Goal: Task Accomplishment & Management: Manage account settings

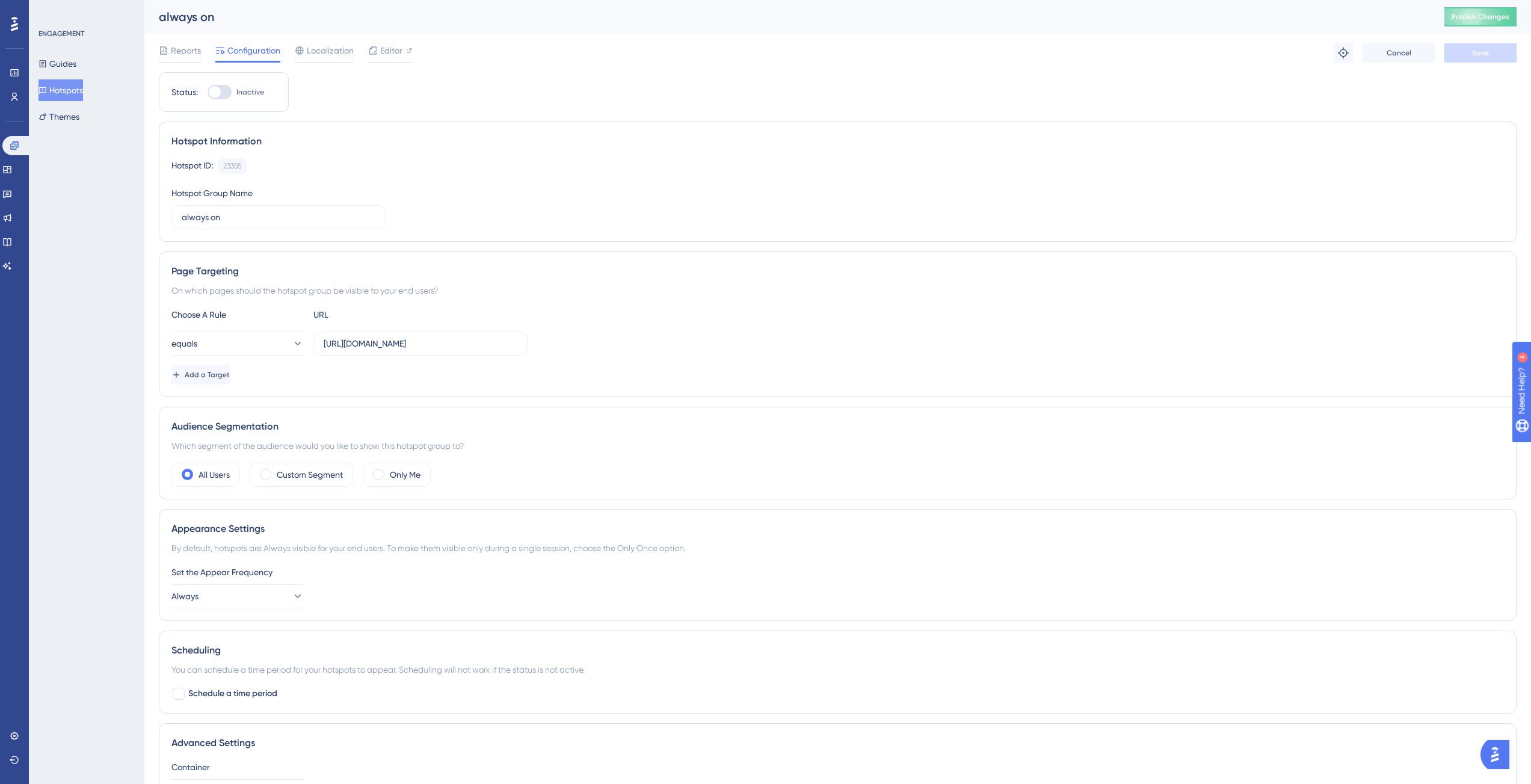
click at [224, 94] on div at bounding box center [219, 92] width 24 height 15
click at [207, 92] on input "Inactive" at bounding box center [207, 92] width 1 height 1
checkbox input "true"
click at [182, 48] on span "Reports" at bounding box center [186, 50] width 30 height 15
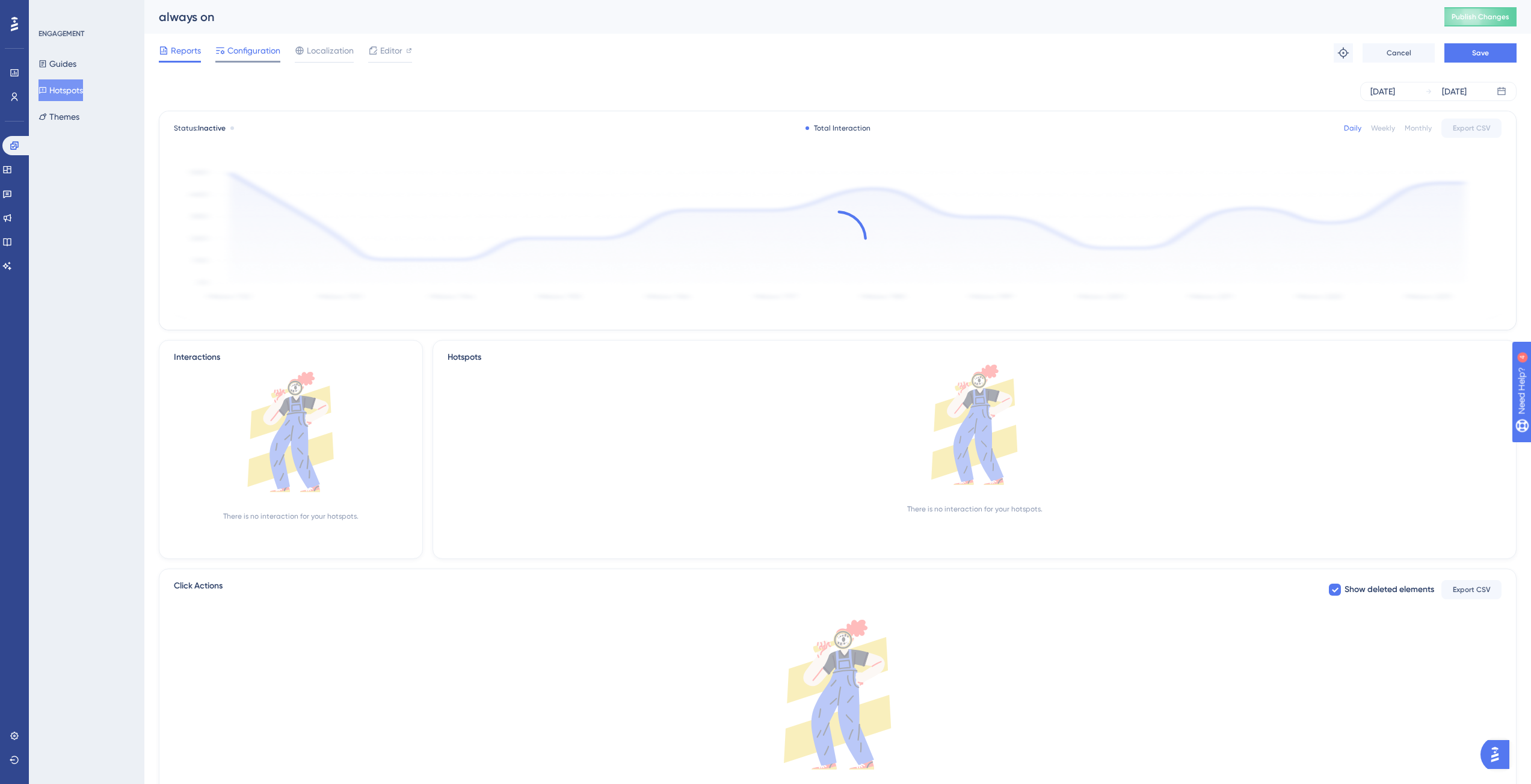
click at [255, 55] on span "Configuration" at bounding box center [254, 50] width 53 height 15
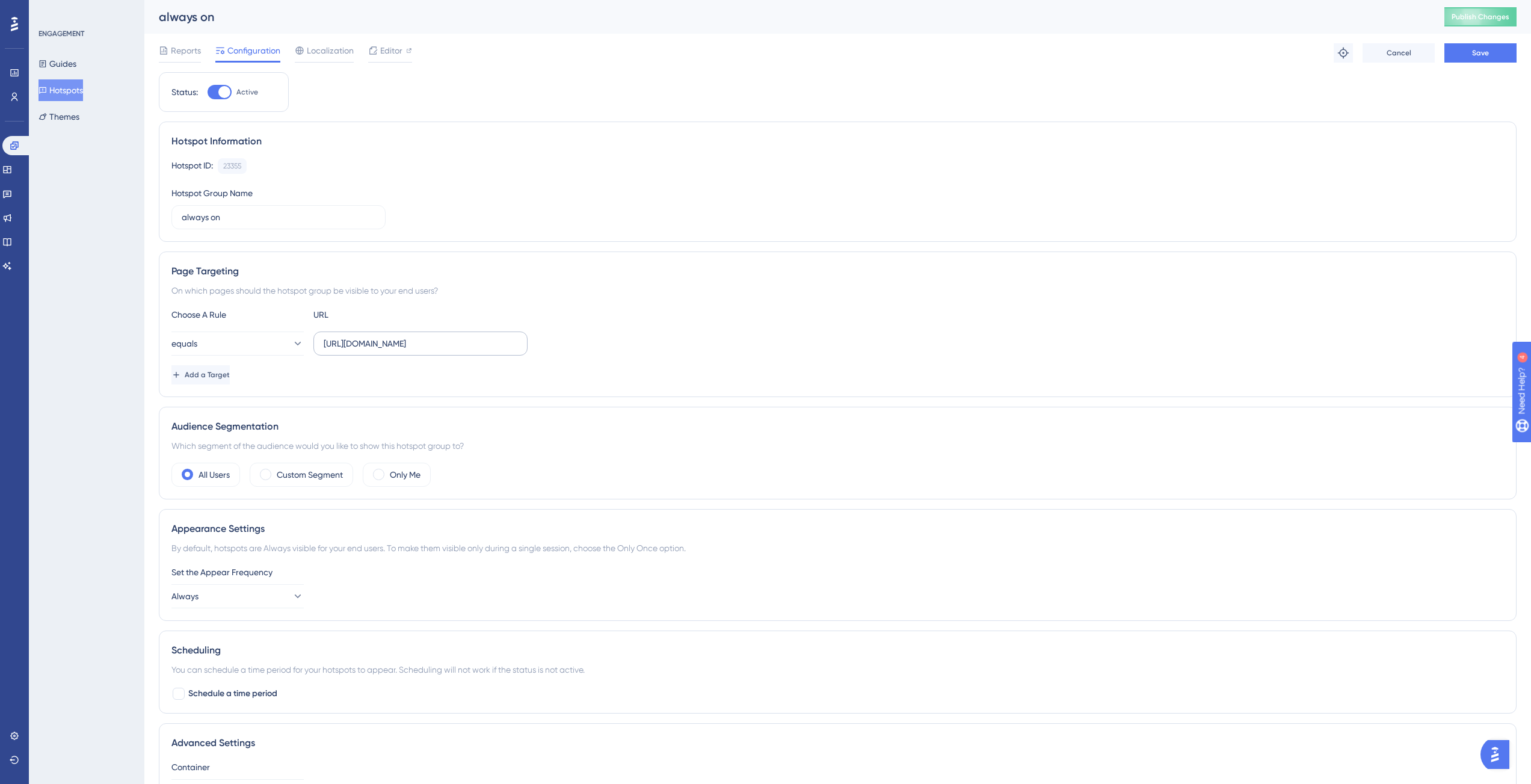
click at [427, 336] on label "[URL][DOMAIN_NAME]" at bounding box center [420, 343] width 214 height 24
click at [427, 337] on input "[URL][DOMAIN_NAME]" at bounding box center [420, 343] width 194 height 13
paste input "[EMAIL_ADDRESS][DOMAIN_NAME]"
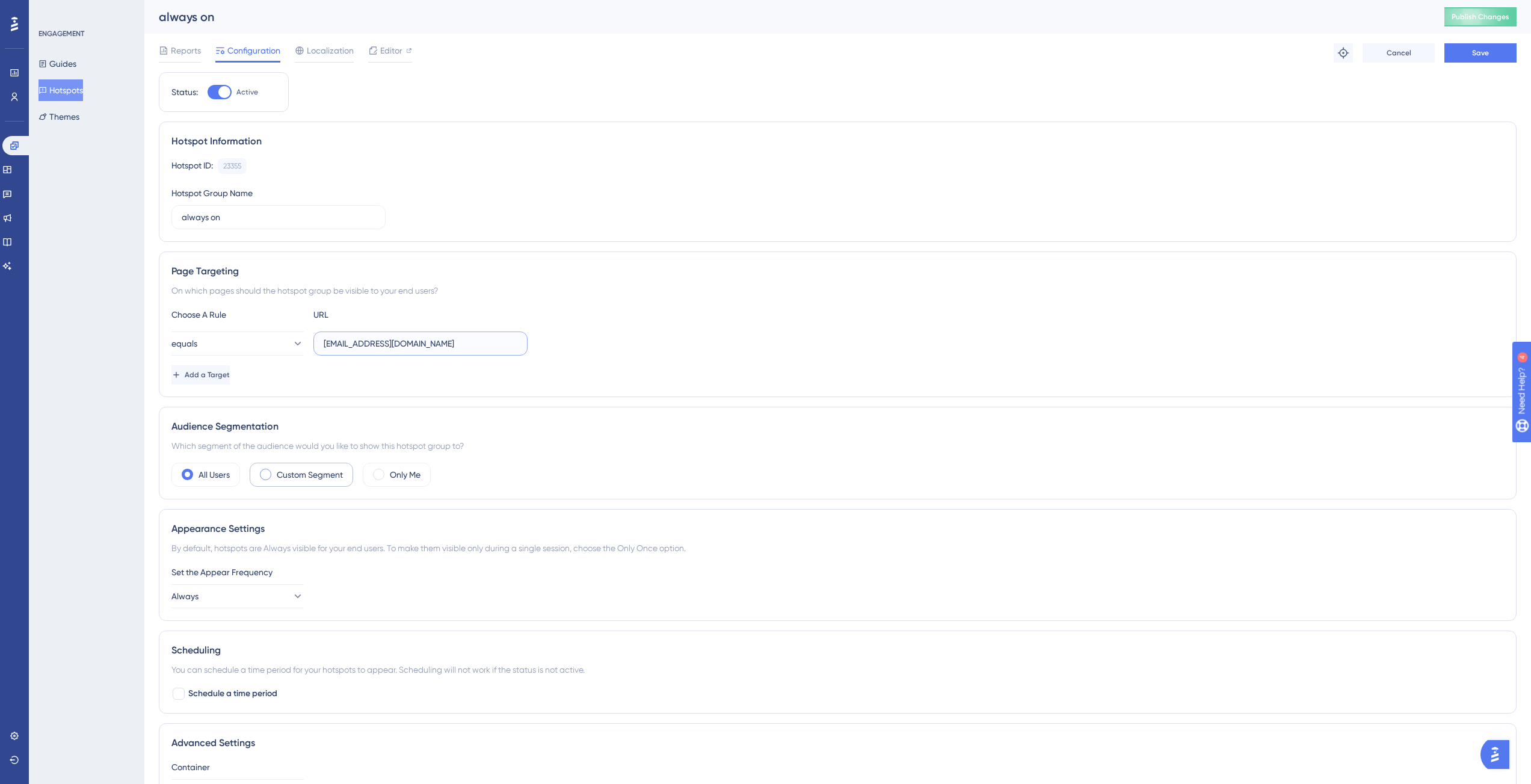
type input "[EMAIL_ADDRESS][DOMAIN_NAME]"
click at [268, 476] on span at bounding box center [265, 473] width 11 height 11
click at [275, 471] on input "radio" at bounding box center [275, 471] width 0 height 0
click at [385, 341] on input "[EMAIL_ADDRESS][DOMAIN_NAME]" at bounding box center [420, 343] width 194 height 13
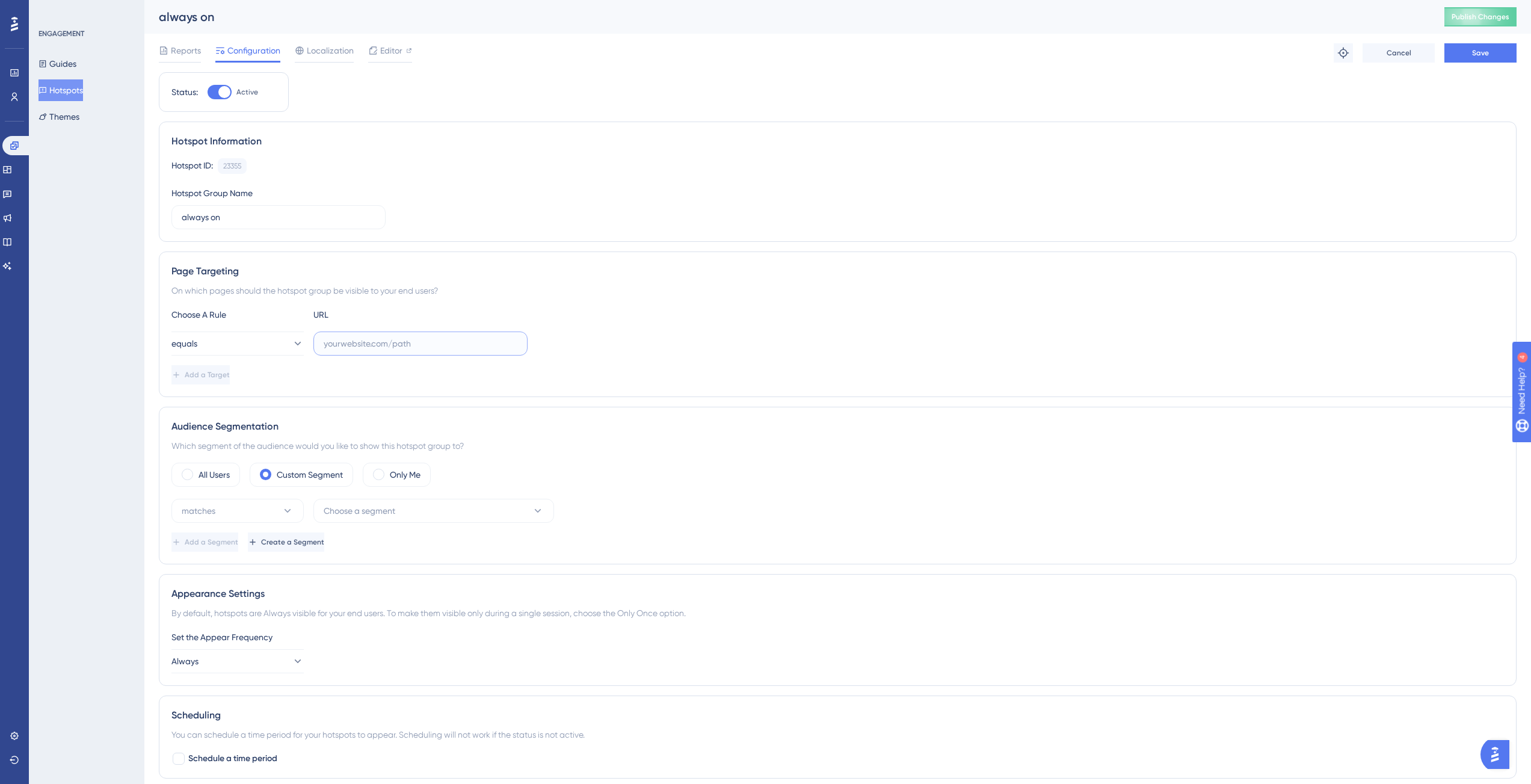
scroll to position [0, 9]
paste input "[URL][DOMAIN_NAME]"
type input "[URL][DOMAIN_NAME]"
click at [266, 500] on button "matches" at bounding box center [237, 511] width 133 height 24
click at [211, 540] on span "matches" at bounding box center [206, 547] width 33 height 15
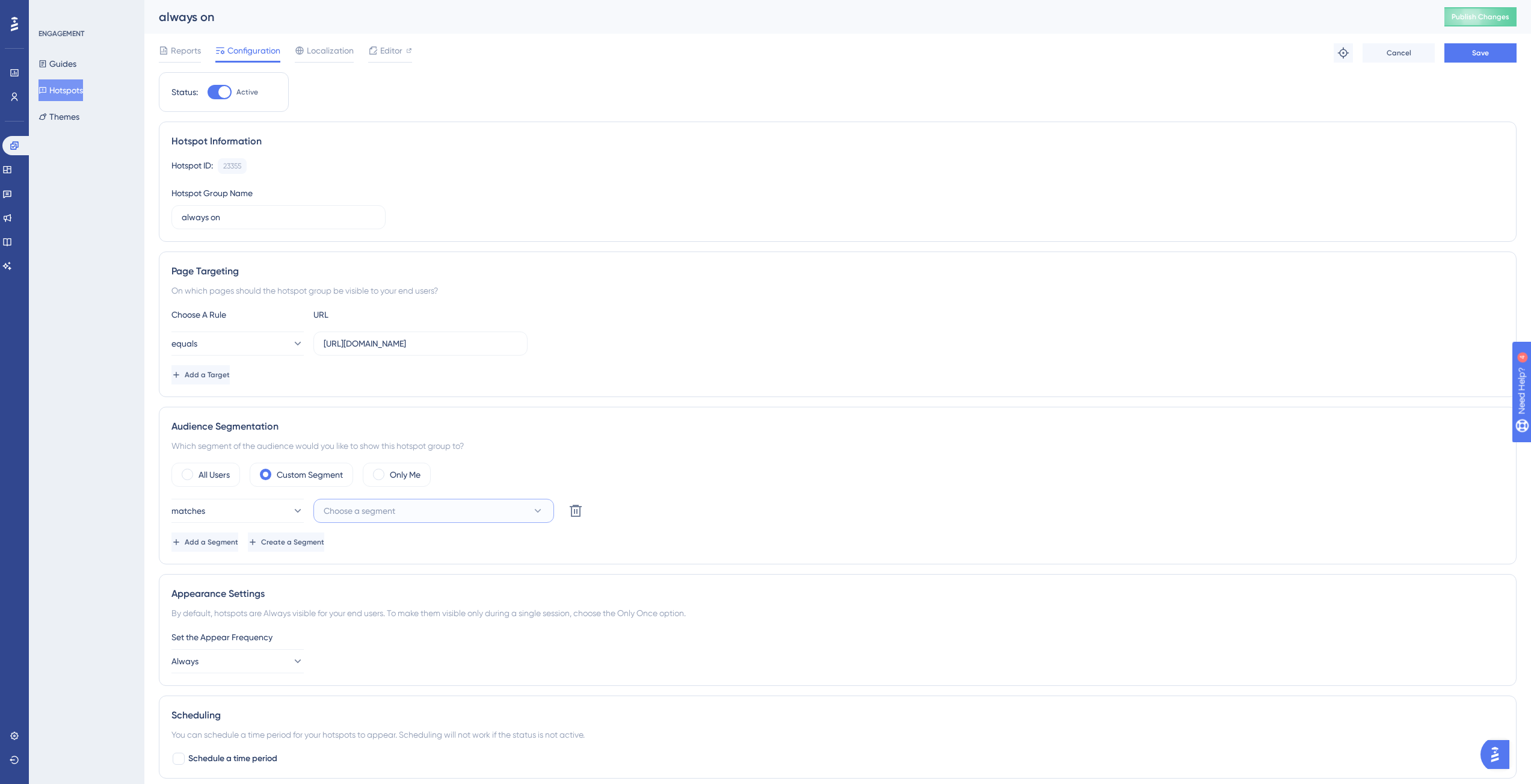
click at [371, 507] on span "Choose a segment" at bounding box center [360, 510] width 72 height 15
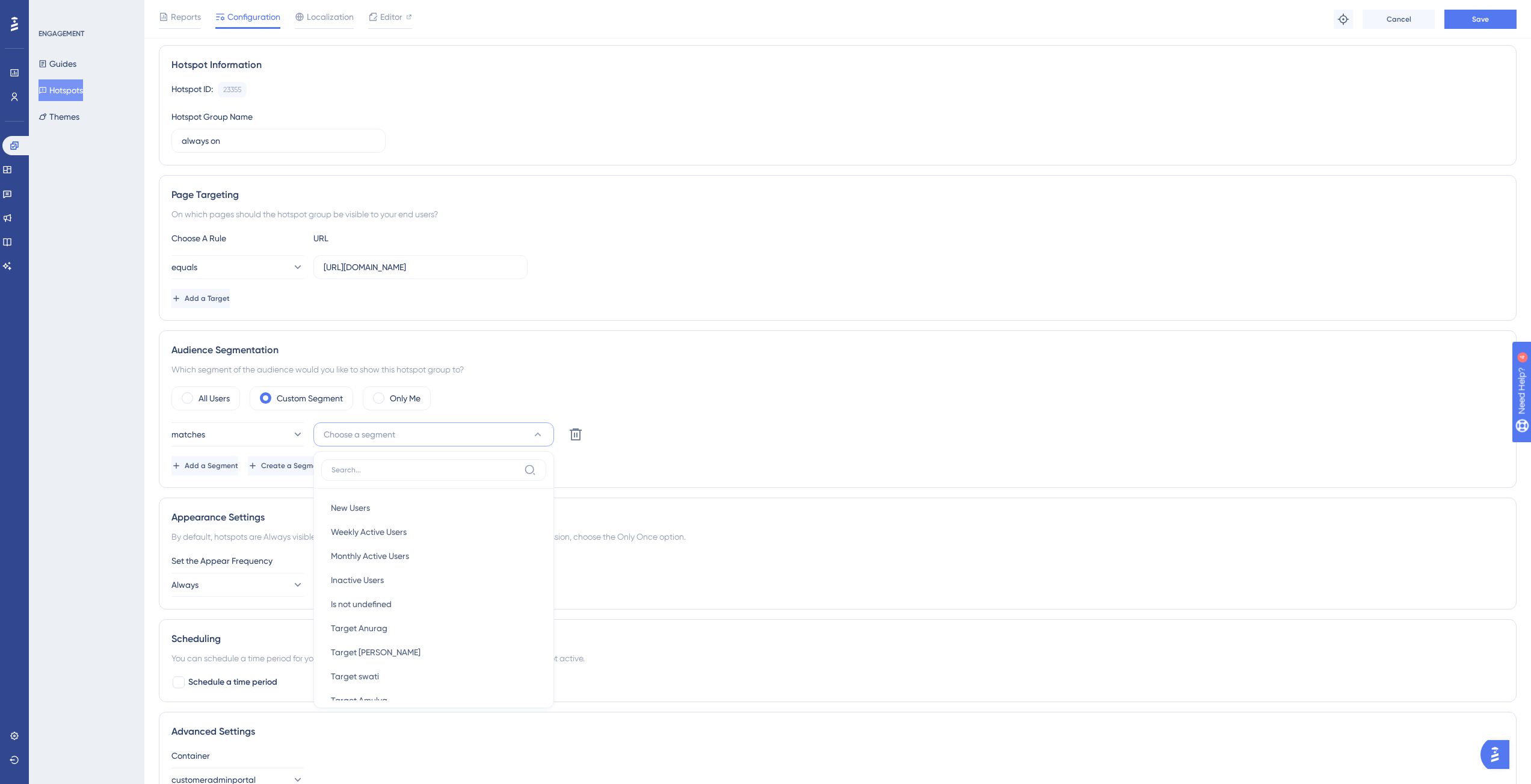
scroll to position [92, 9]
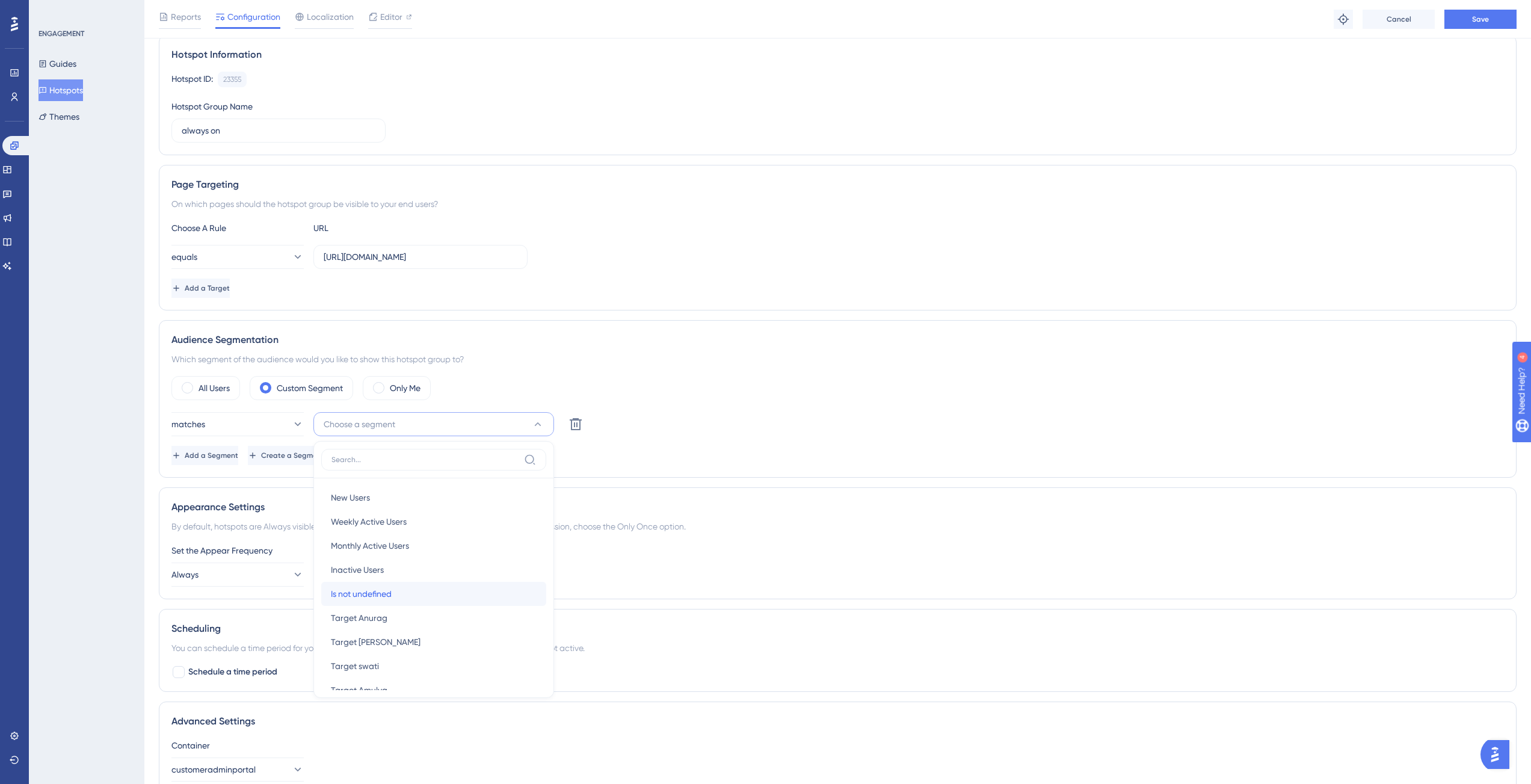
click at [404, 597] on div "Is not undefined Is not undefined" at bounding box center [433, 594] width 206 height 24
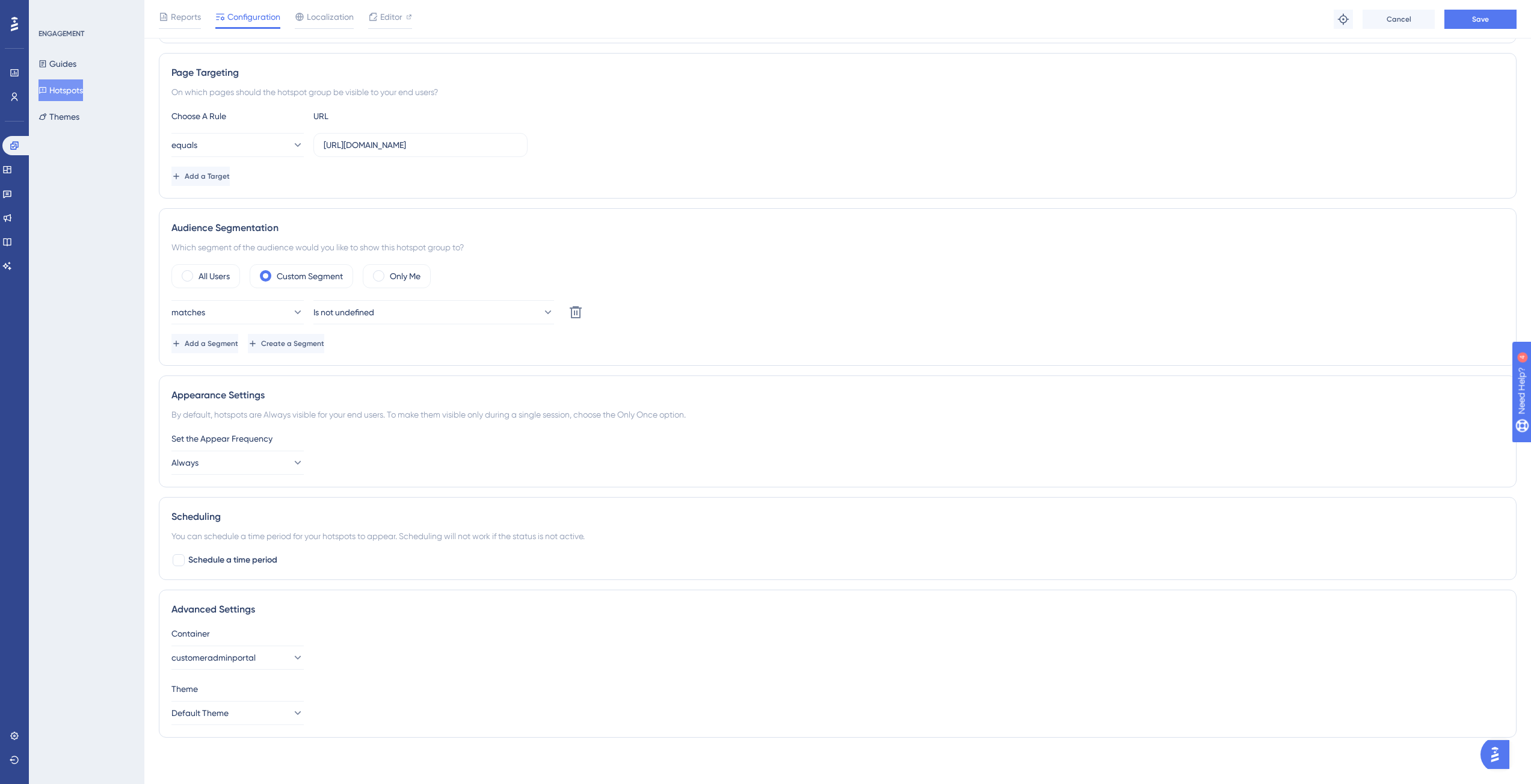
scroll to position [0, 9]
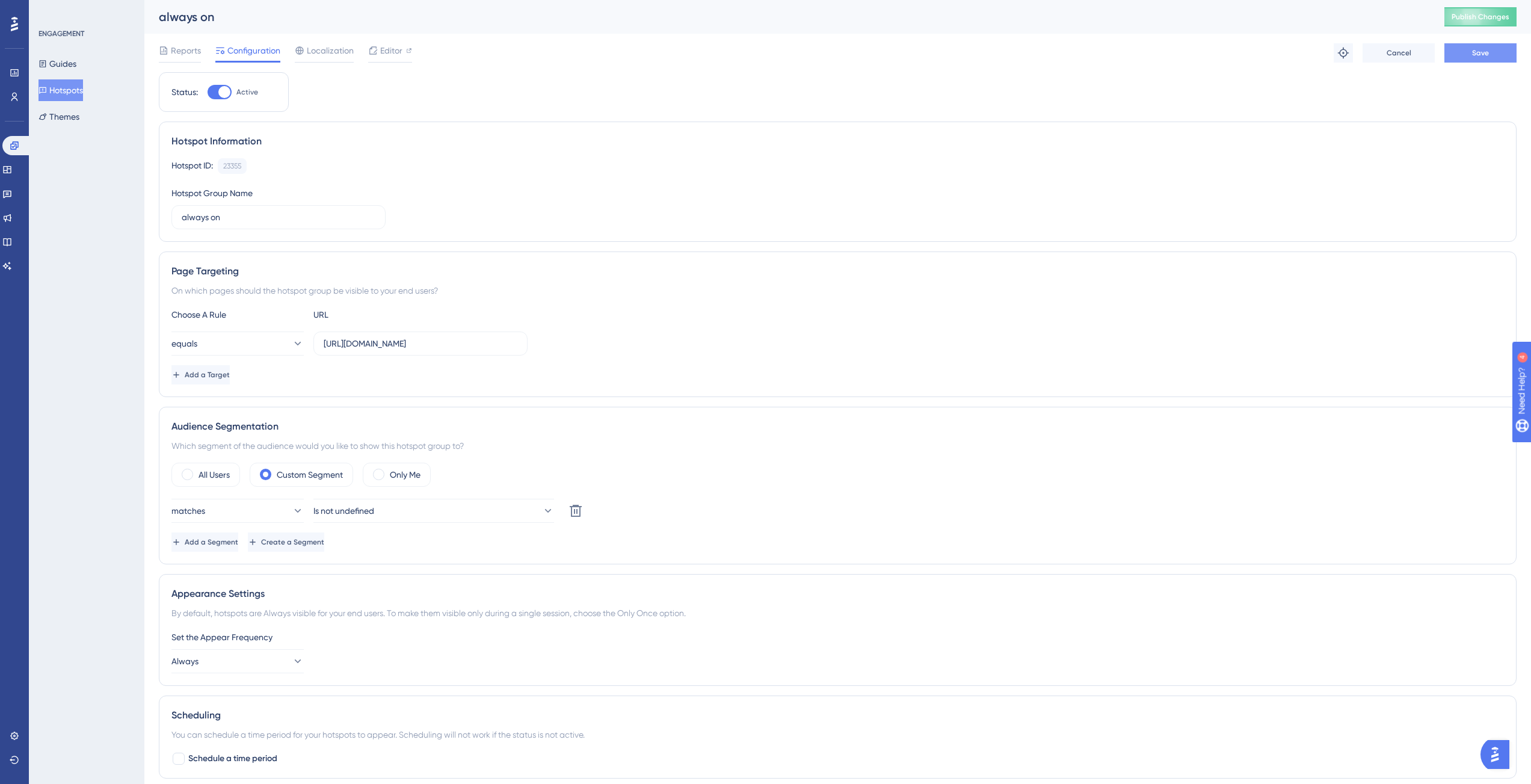
click at [1474, 57] on span "Save" at bounding box center [1481, 52] width 17 height 9
click at [1462, 19] on span "Publish Changes" at bounding box center [1480, 16] width 57 height 9
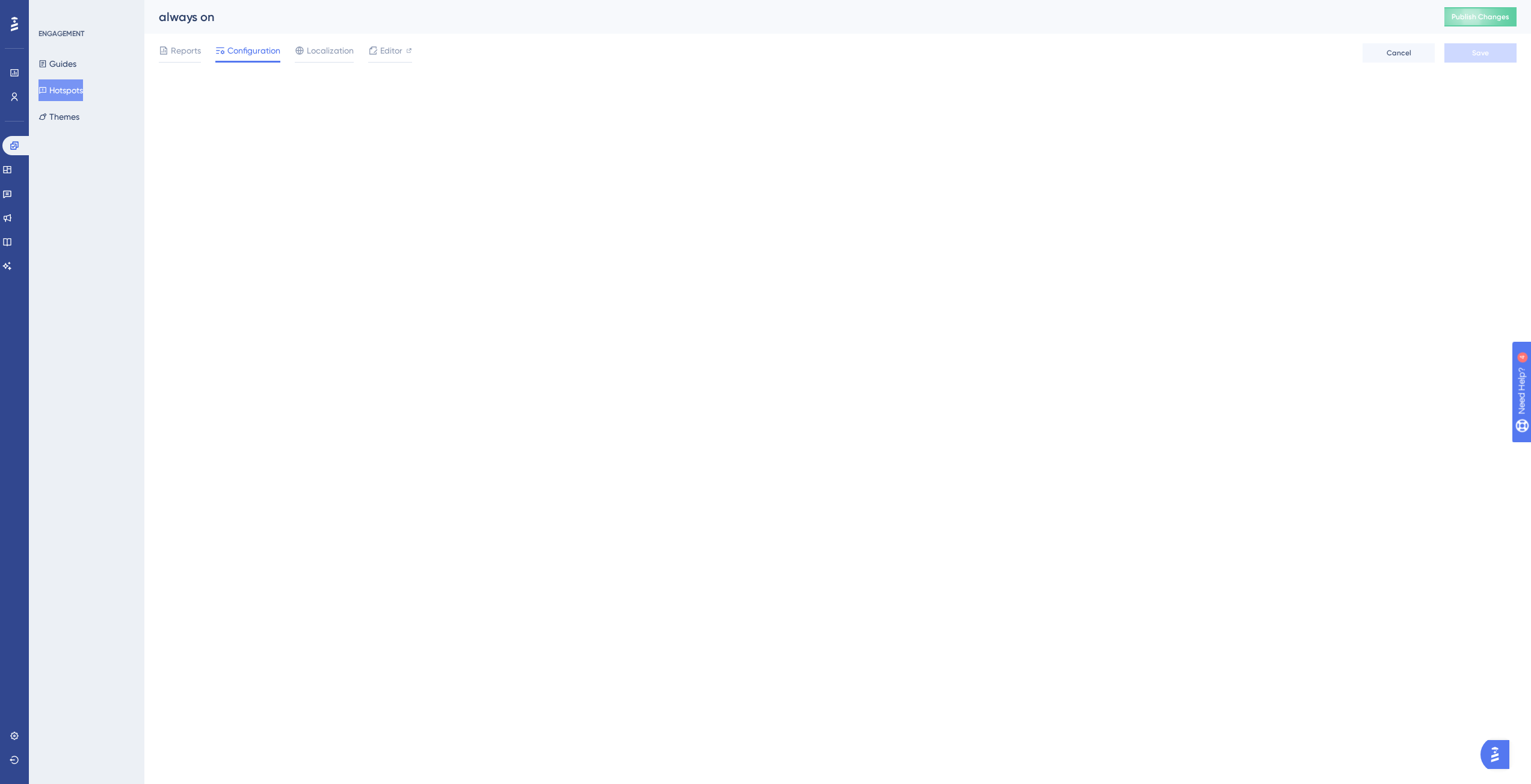
scroll to position [0, 0]
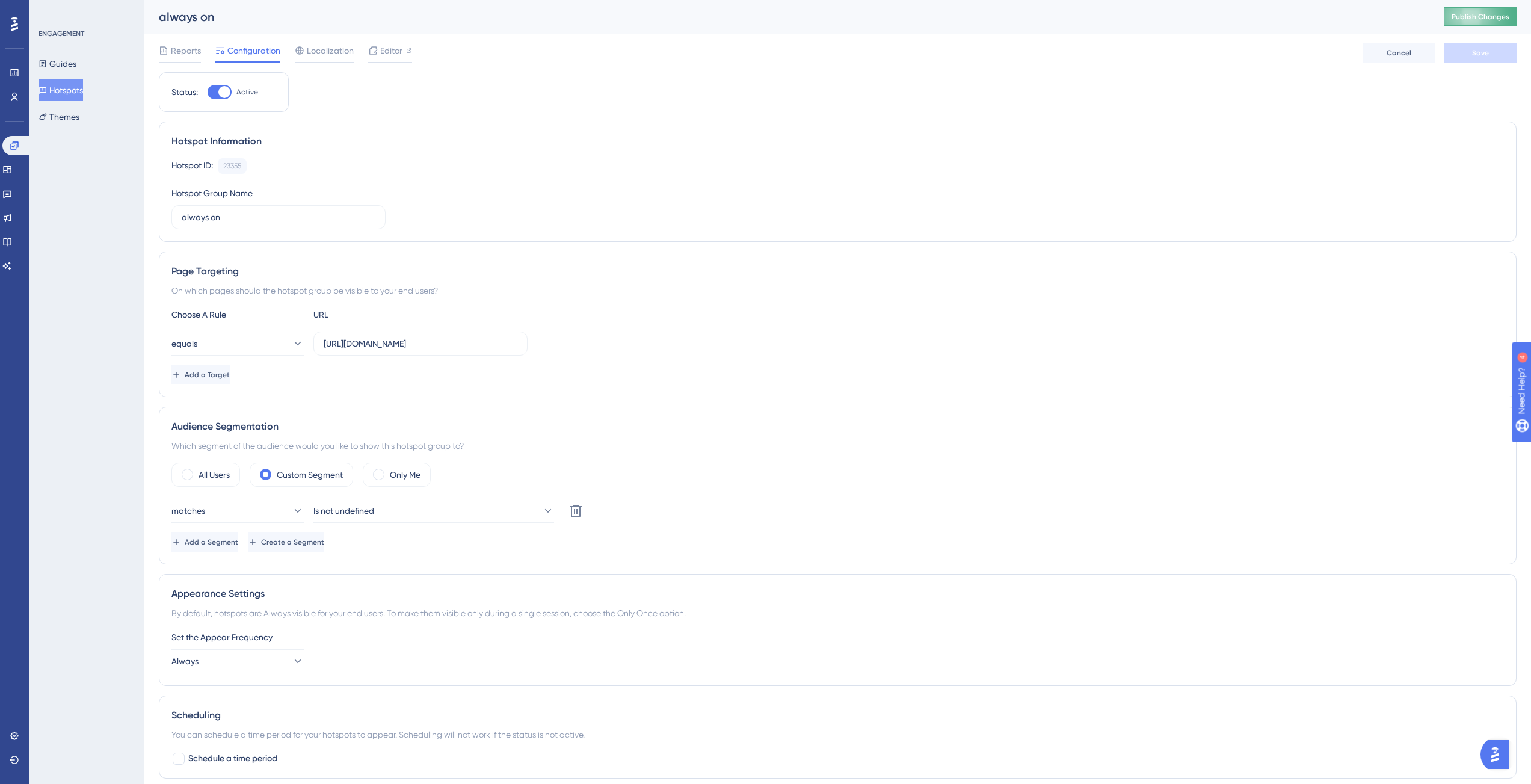
click at [1474, 24] on button "Publish Changes" at bounding box center [1480, 16] width 72 height 19
click at [66, 91] on button "Hotspots" at bounding box center [61, 90] width 45 height 21
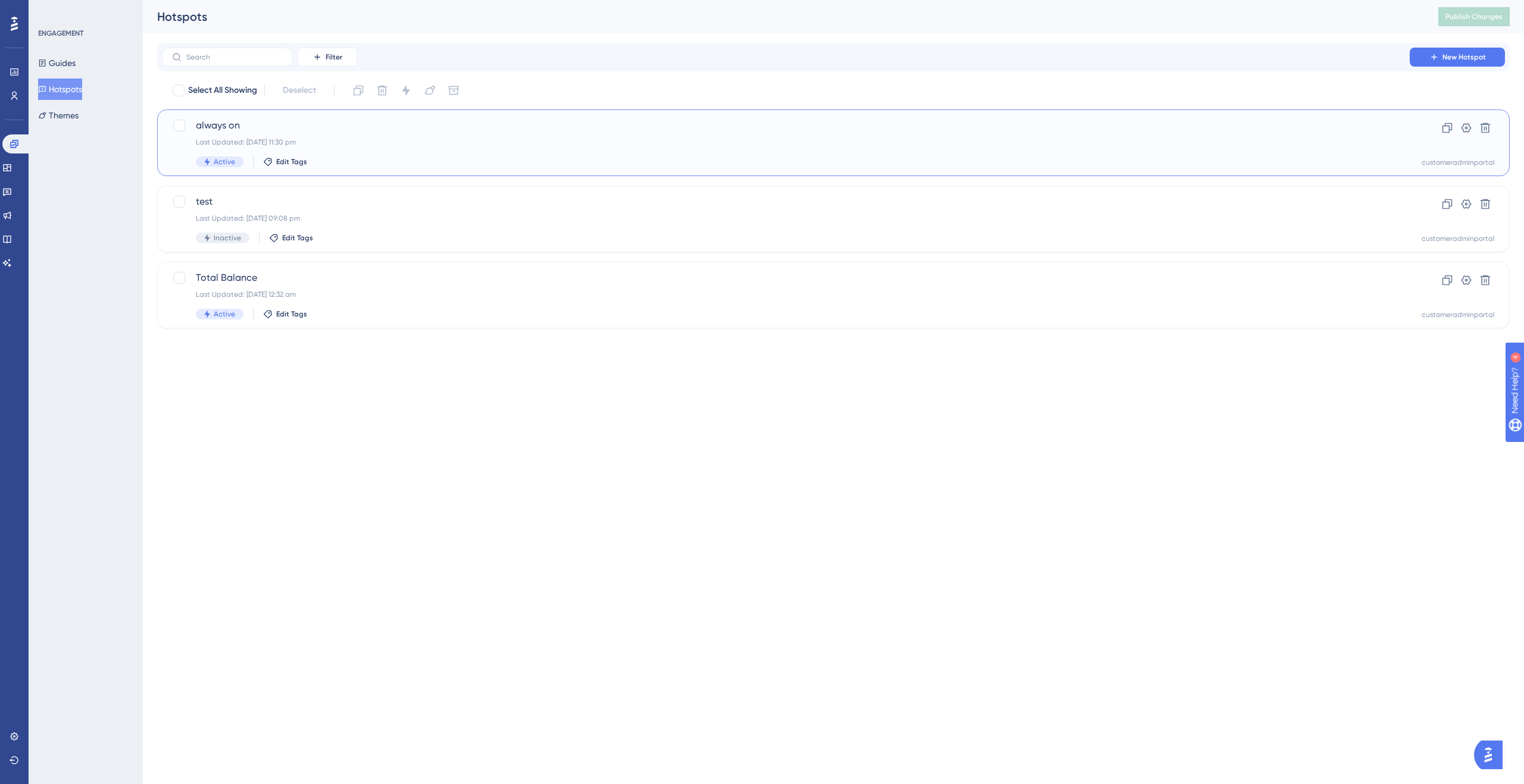
click at [335, 154] on div "always on Last Updated: [DATE] 11:30 pm Active Edit Tags" at bounding box center [785, 143] width 1180 height 49
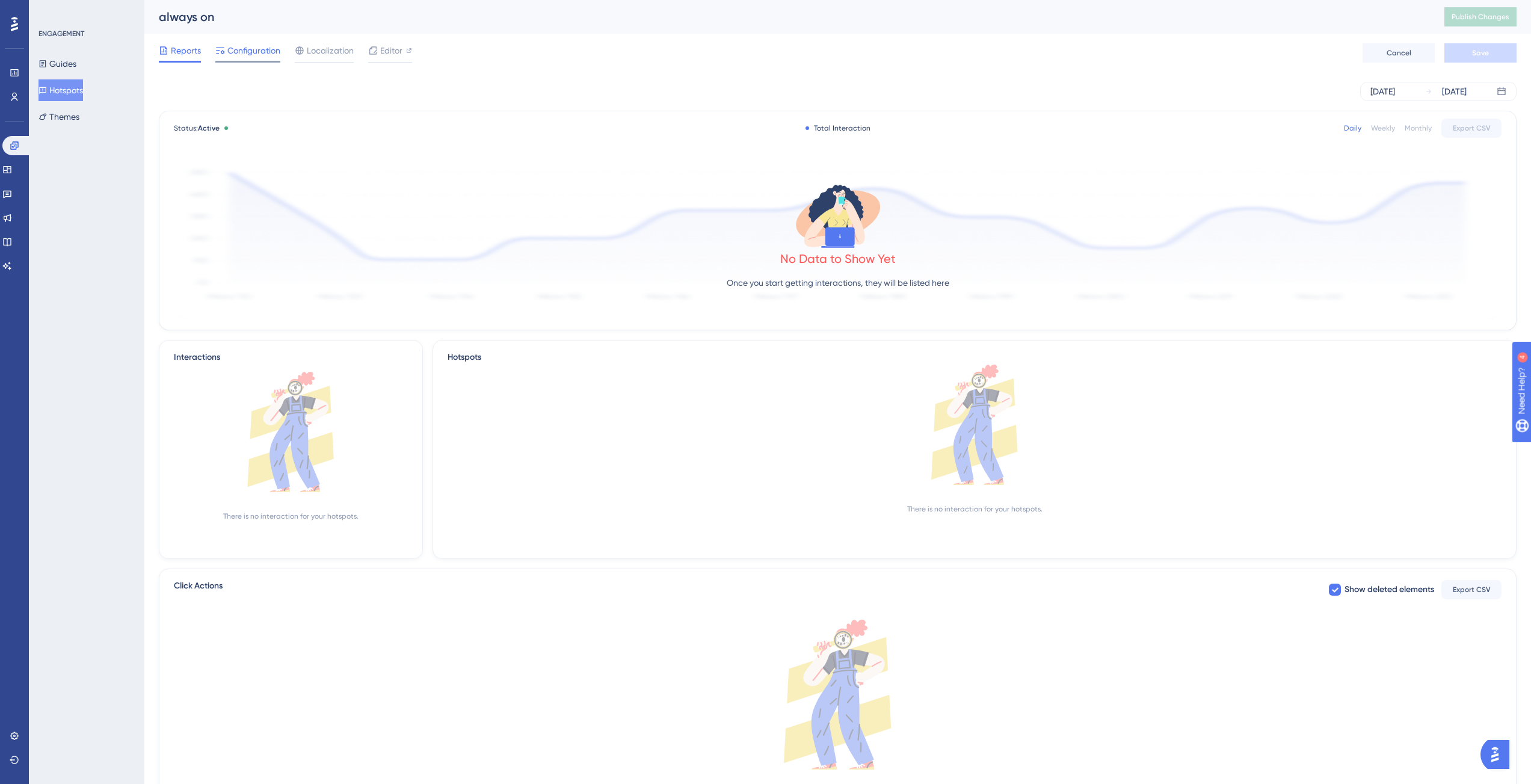
click at [235, 51] on span "Configuration" at bounding box center [254, 50] width 53 height 15
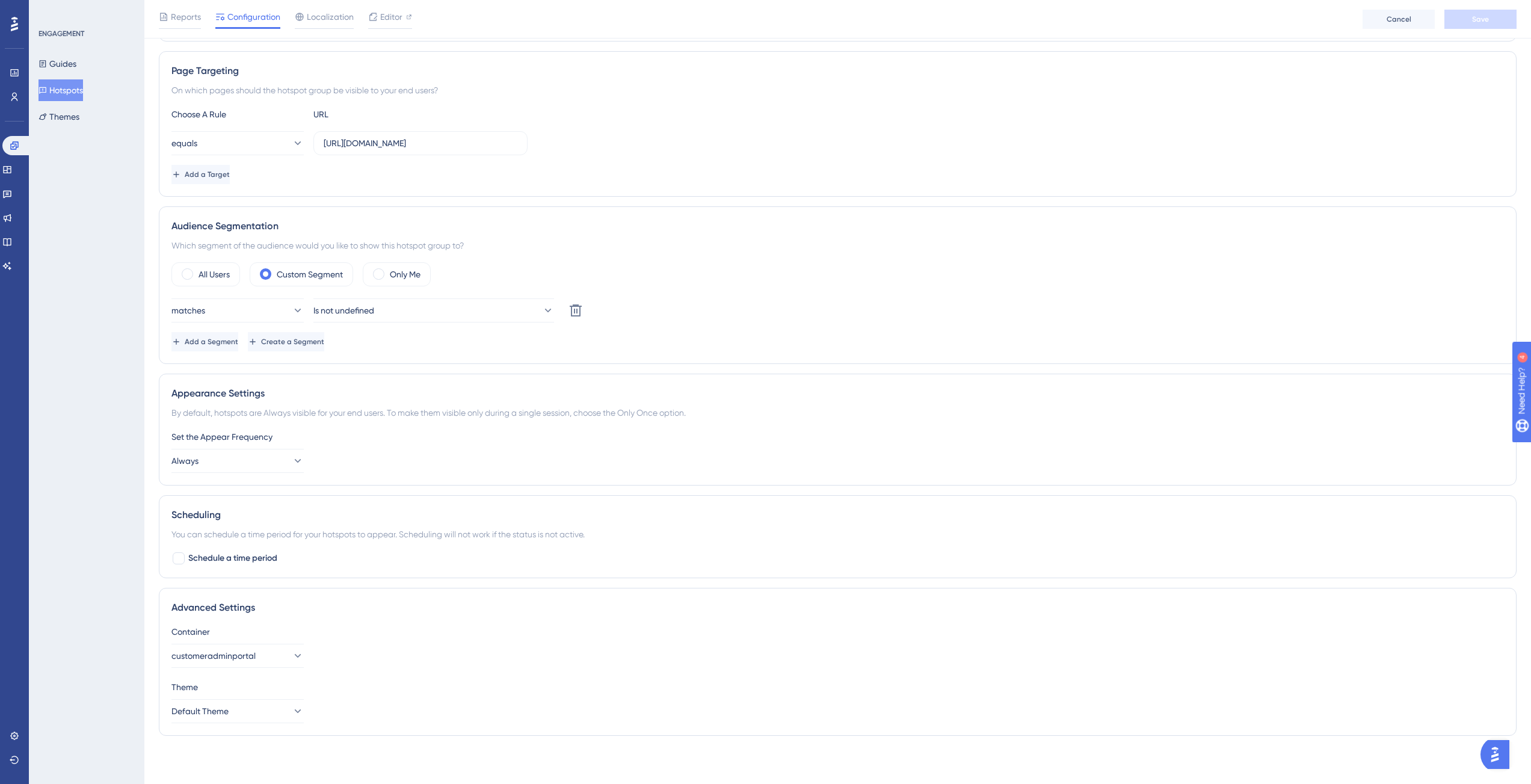
scroll to position [203, 0]
click at [250, 458] on button "Always" at bounding box center [237, 463] width 133 height 24
click at [215, 638] on div "Always Always" at bounding box center [238, 642] width 98 height 24
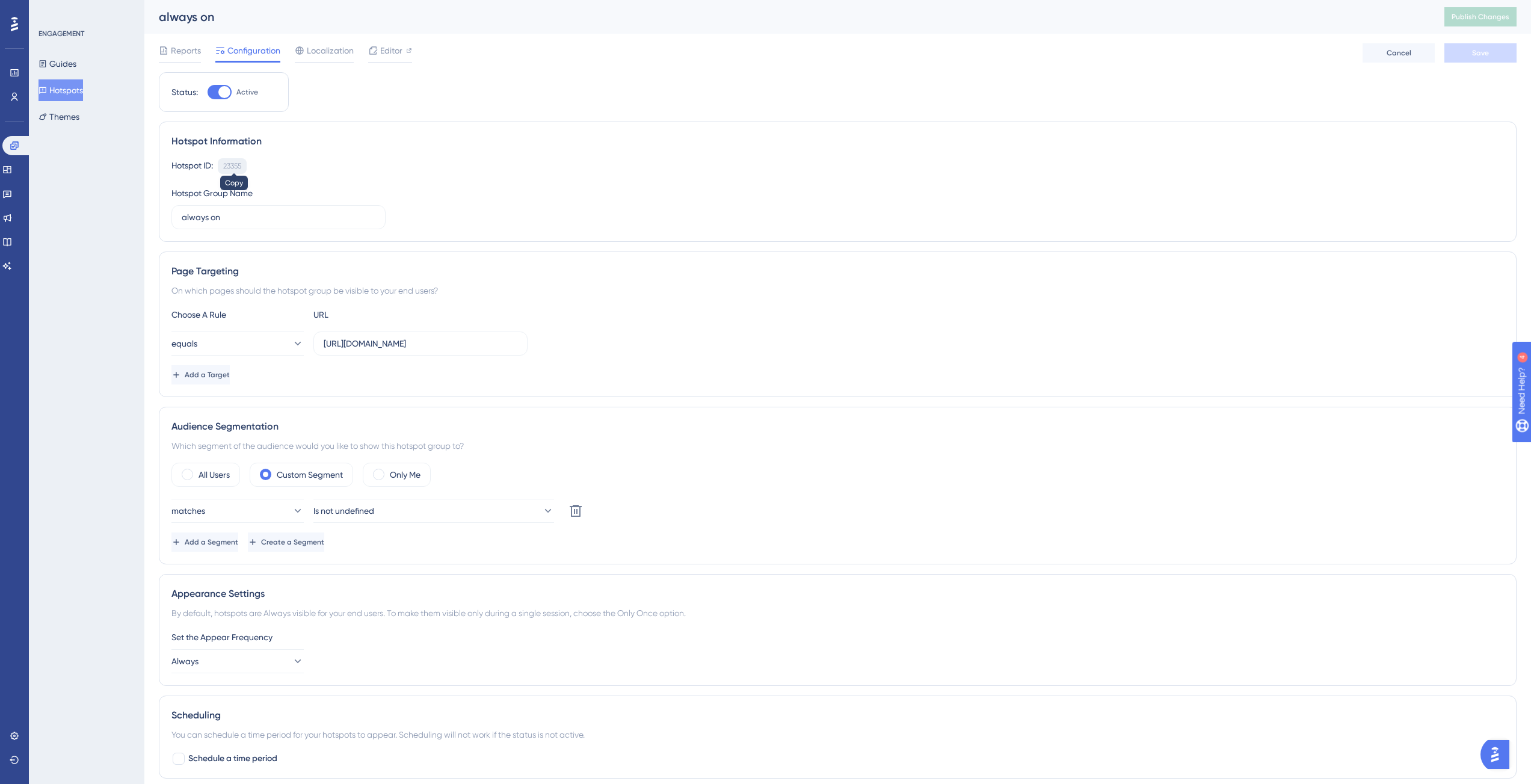
click at [238, 165] on div "23355" at bounding box center [232, 165] width 18 height 9
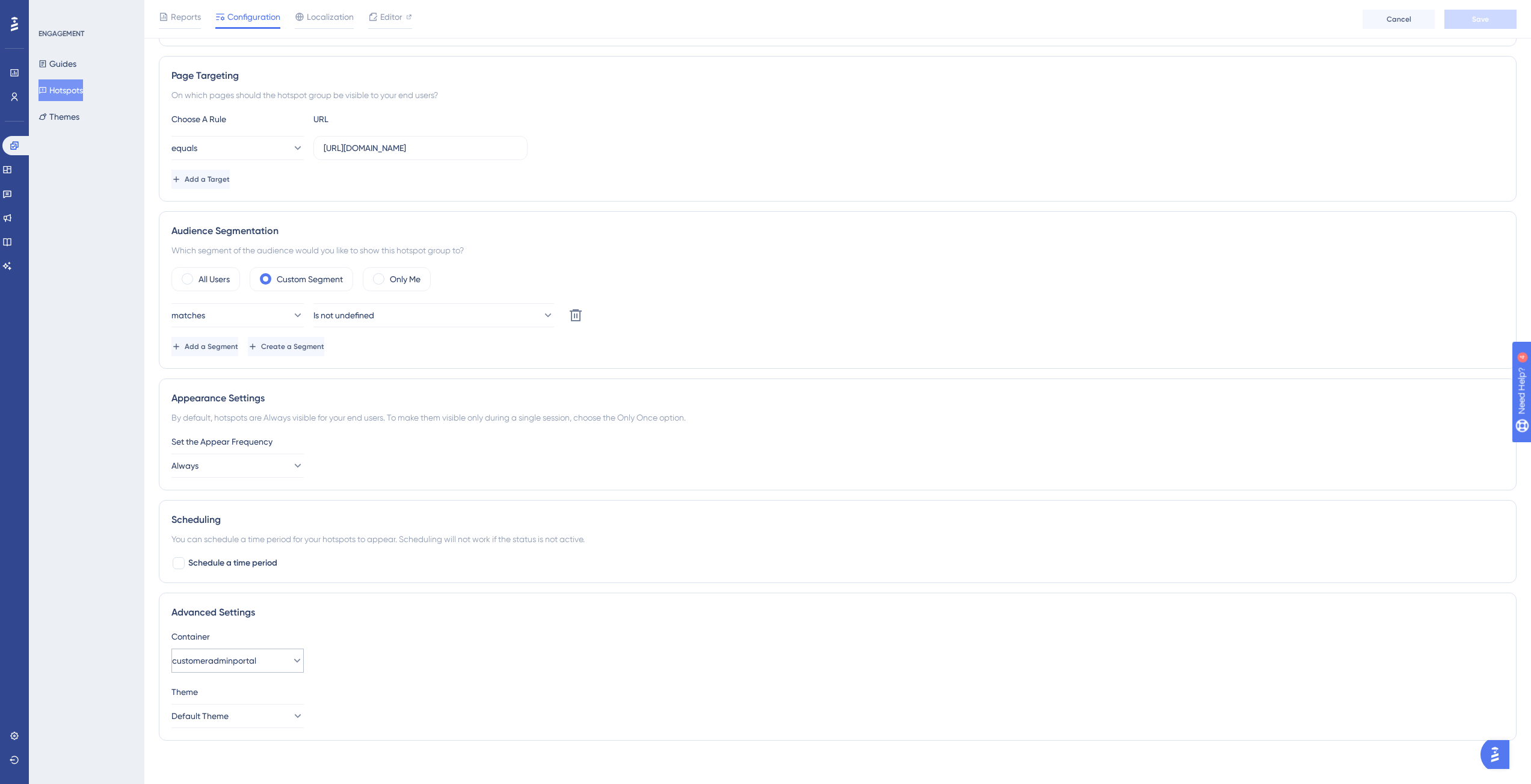
drag, startPoint x: 265, startPoint y: 644, endPoint x: 260, endPoint y: 650, distance: 7.8
click at [265, 643] on div "Container customeradminportal" at bounding box center [837, 650] width 1333 height 44
click at [256, 653] on span "customeradminportal" at bounding box center [214, 660] width 84 height 15
click at [235, 693] on span "Outsized_container" at bounding box center [227, 692] width 75 height 15
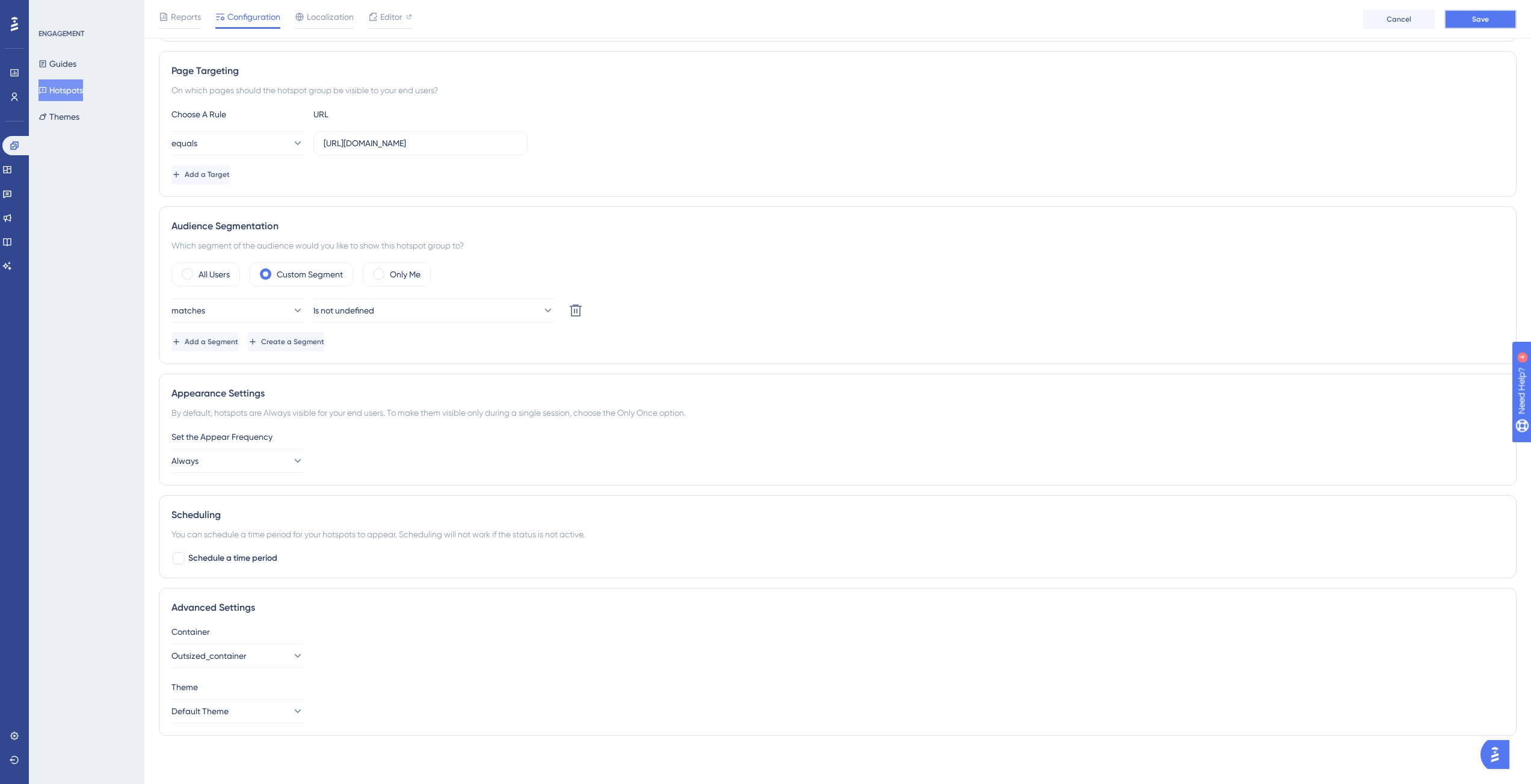
click at [1476, 22] on span "Save" at bounding box center [1481, 19] width 17 height 9
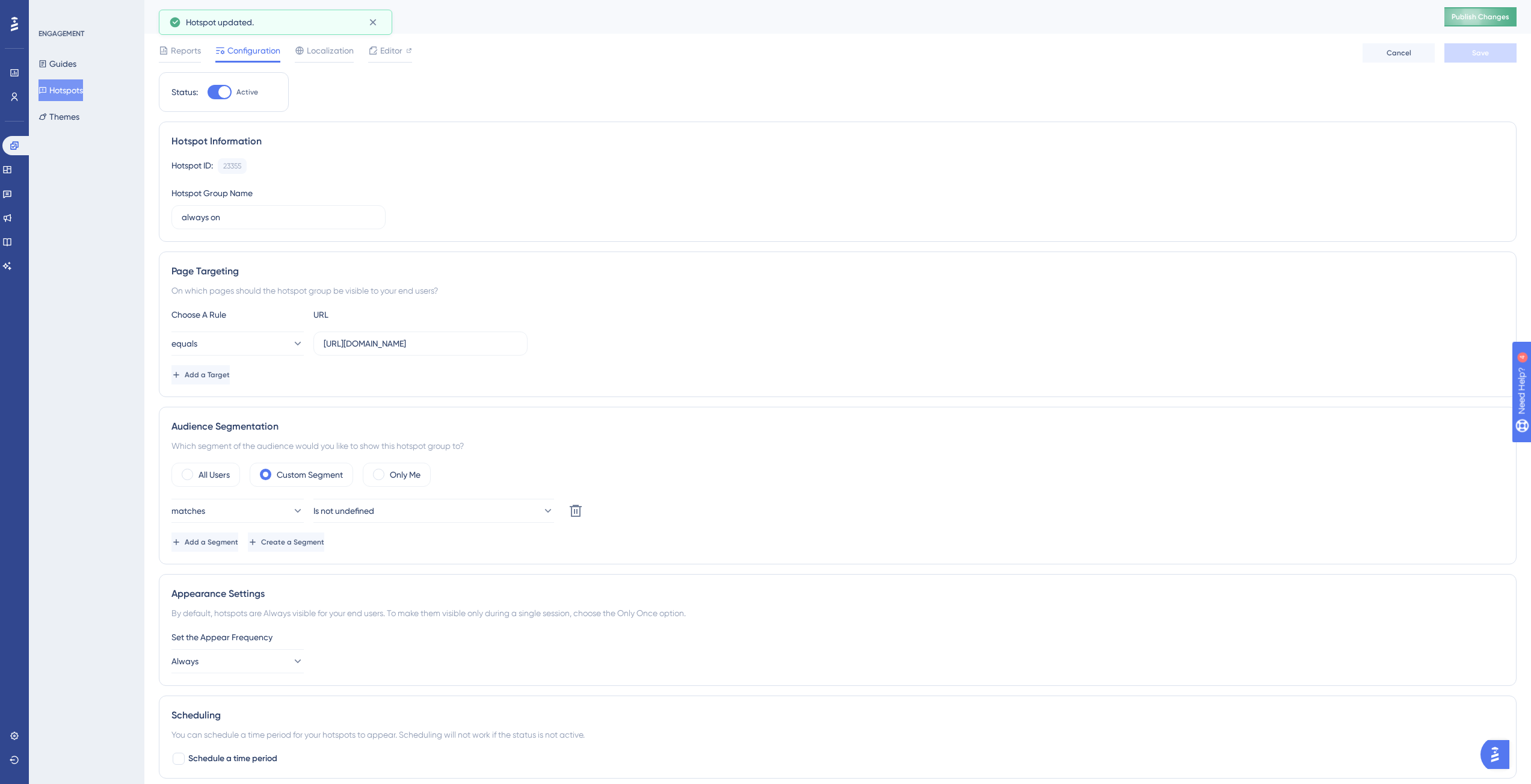
click at [1470, 17] on span "Publish Changes" at bounding box center [1480, 16] width 57 height 9
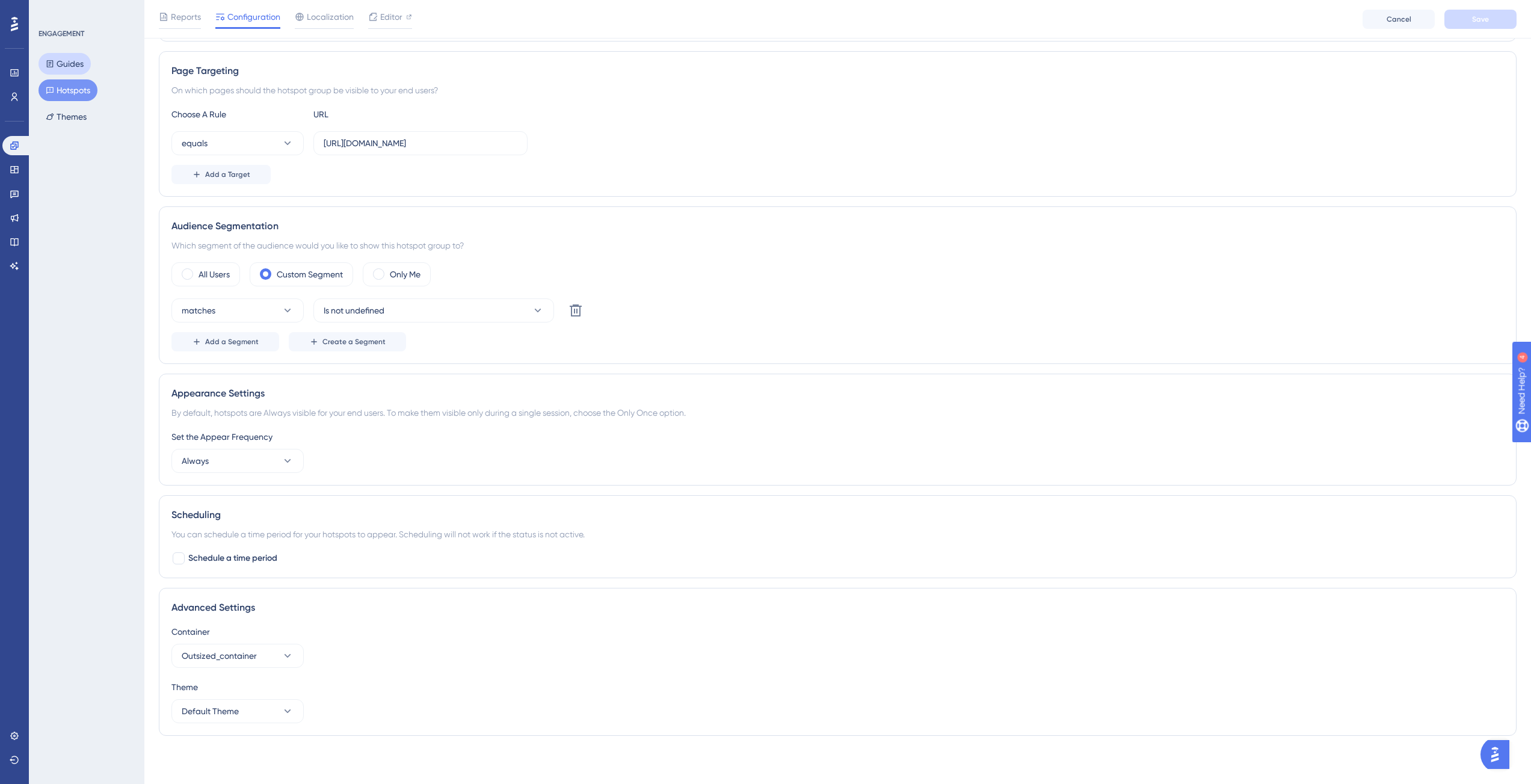
click at [67, 68] on button "Guides" at bounding box center [64, 63] width 52 height 21
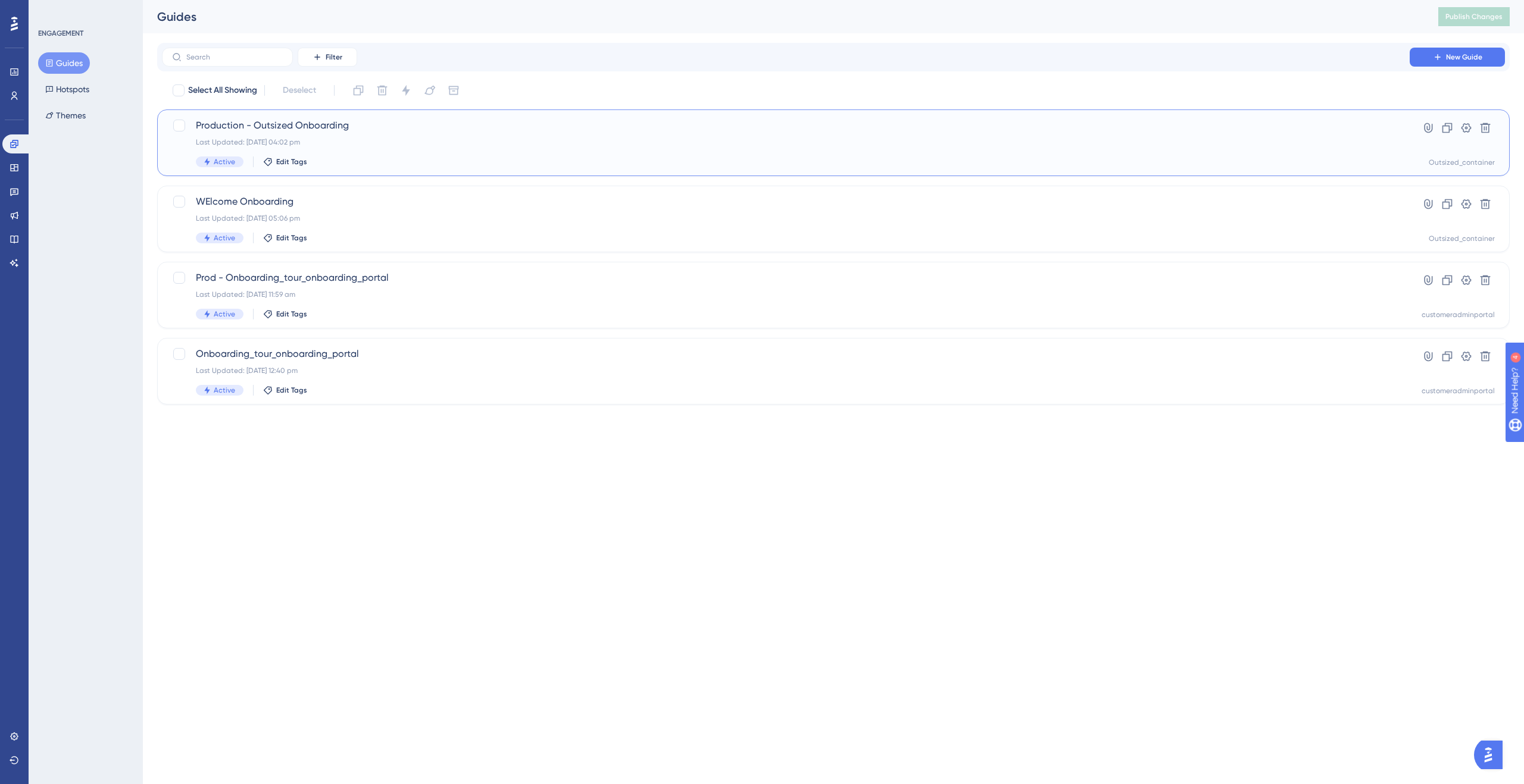
click at [450, 145] on div "Last Updated: 23 Aug 2025 04:02 pm" at bounding box center [785, 141] width 1180 height 9
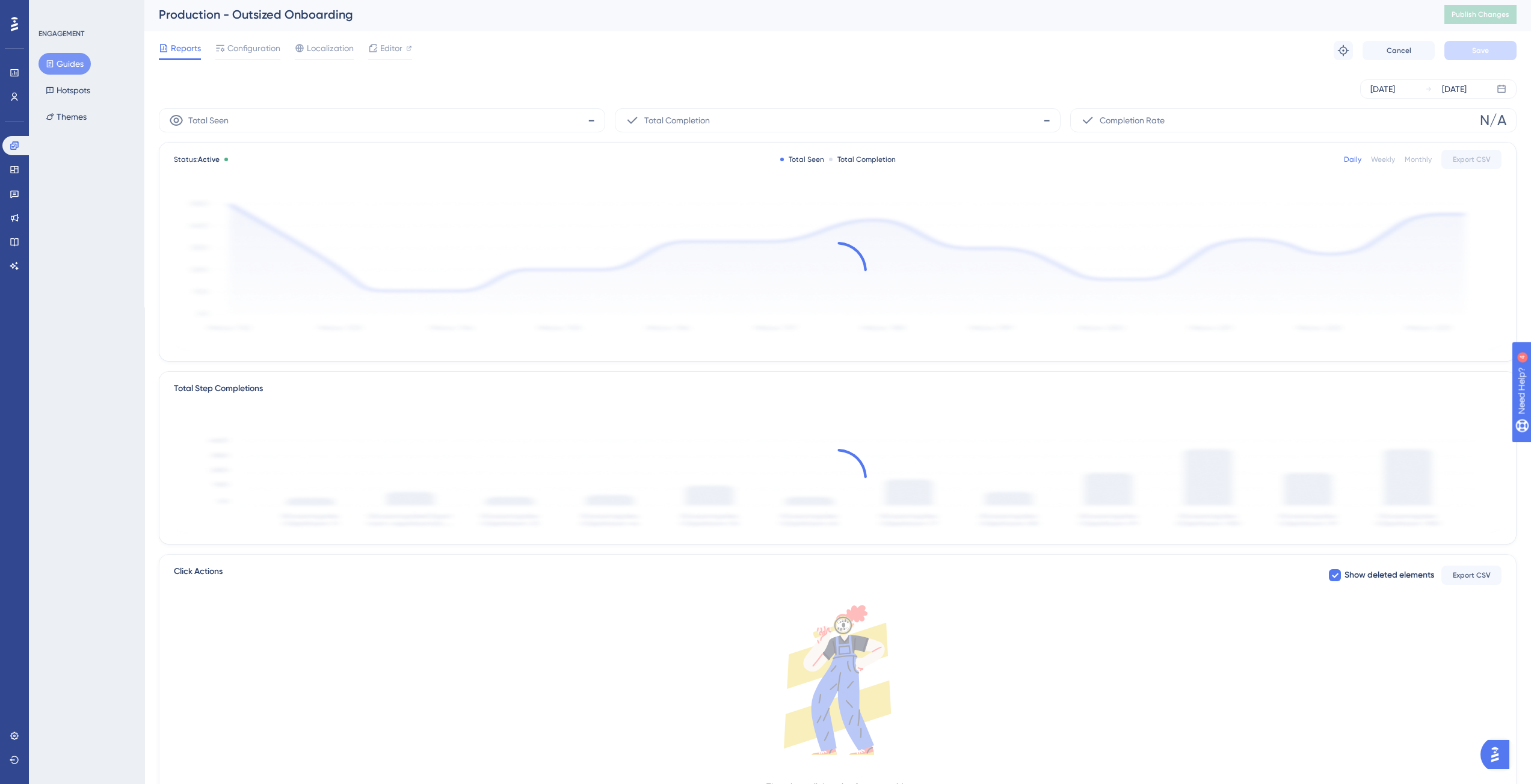
scroll to position [56, 0]
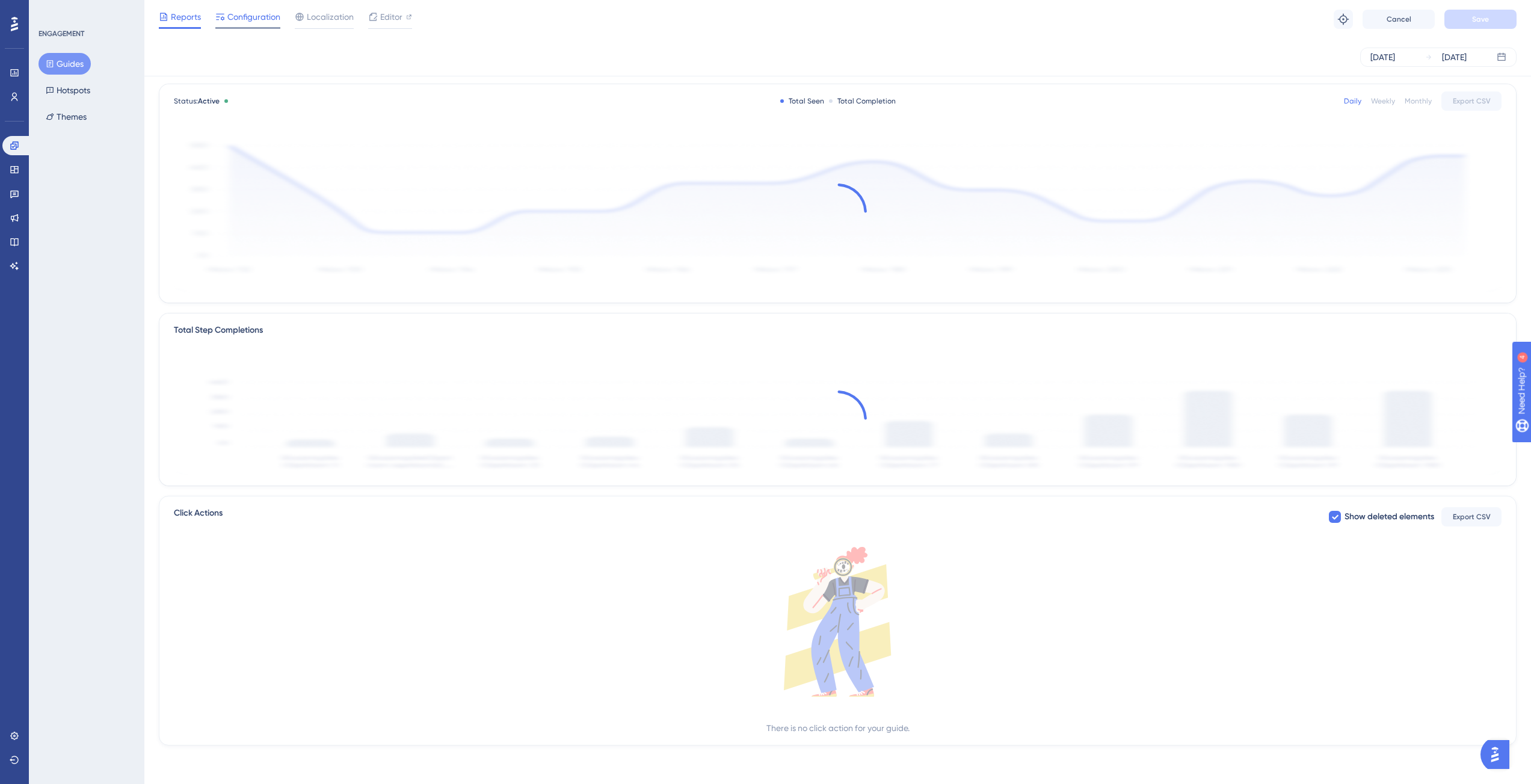
click at [242, 10] on span "Configuration" at bounding box center [254, 16] width 53 height 15
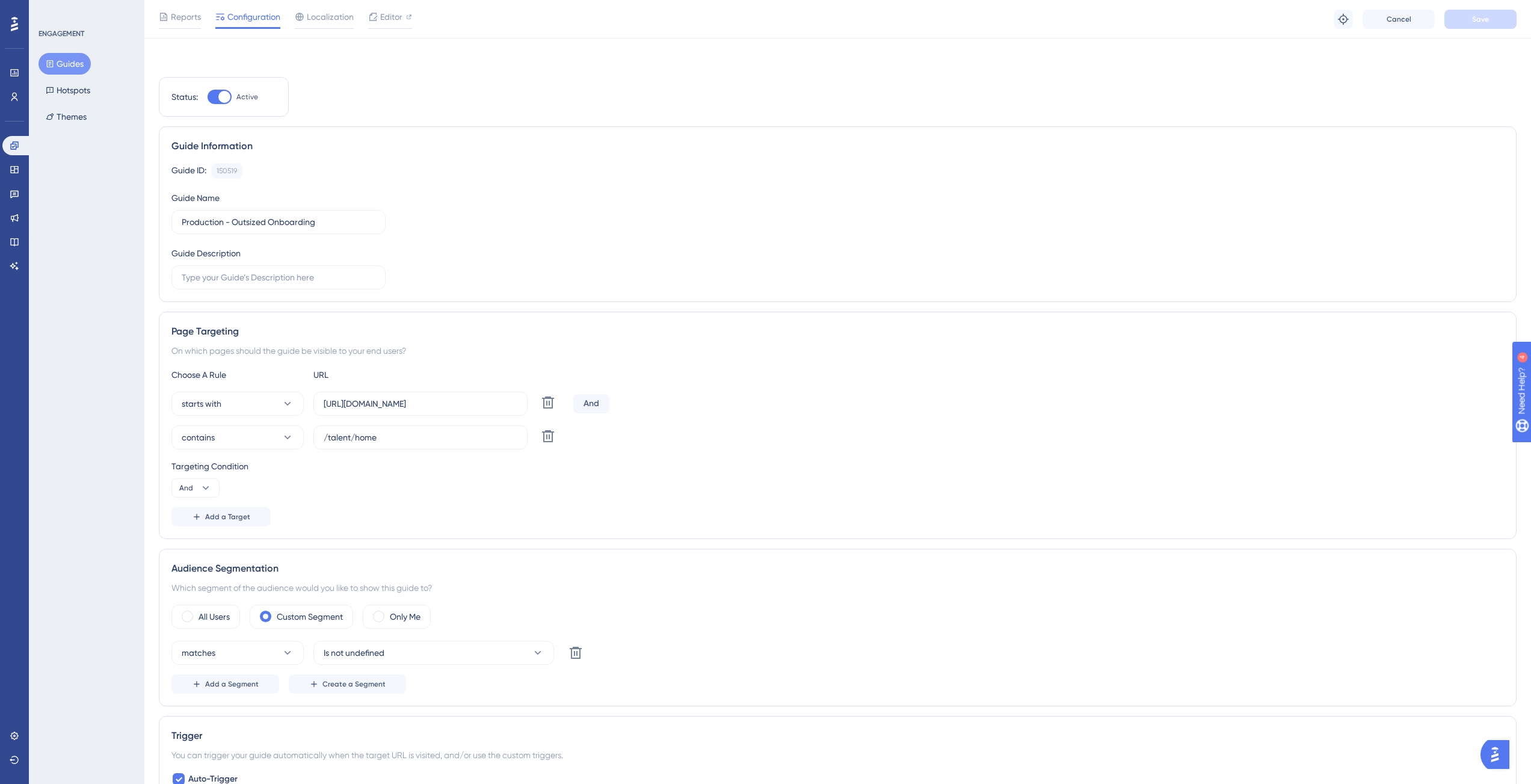
scroll to position [769, 0]
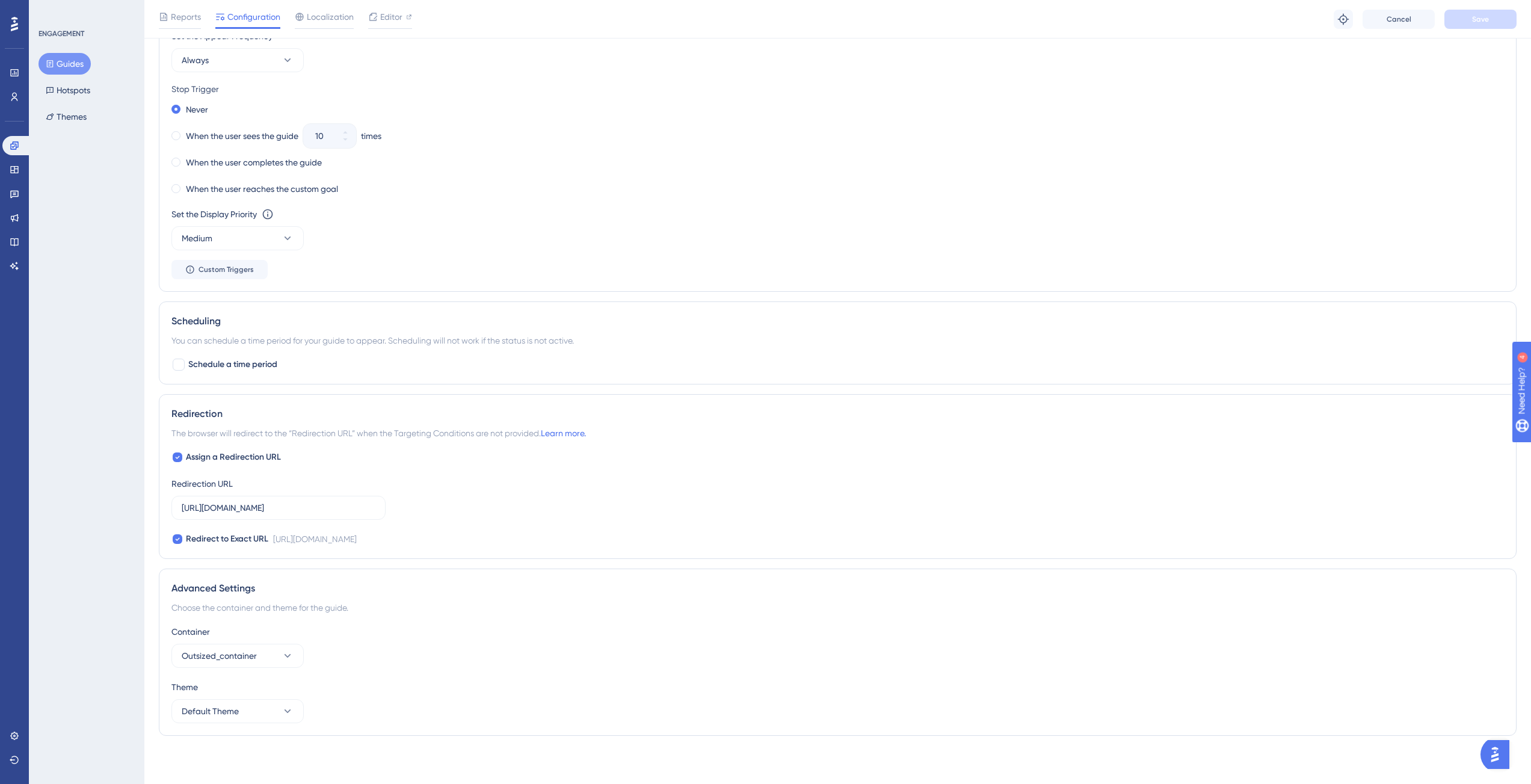
click at [82, 60] on button "Guides" at bounding box center [64, 63] width 52 height 21
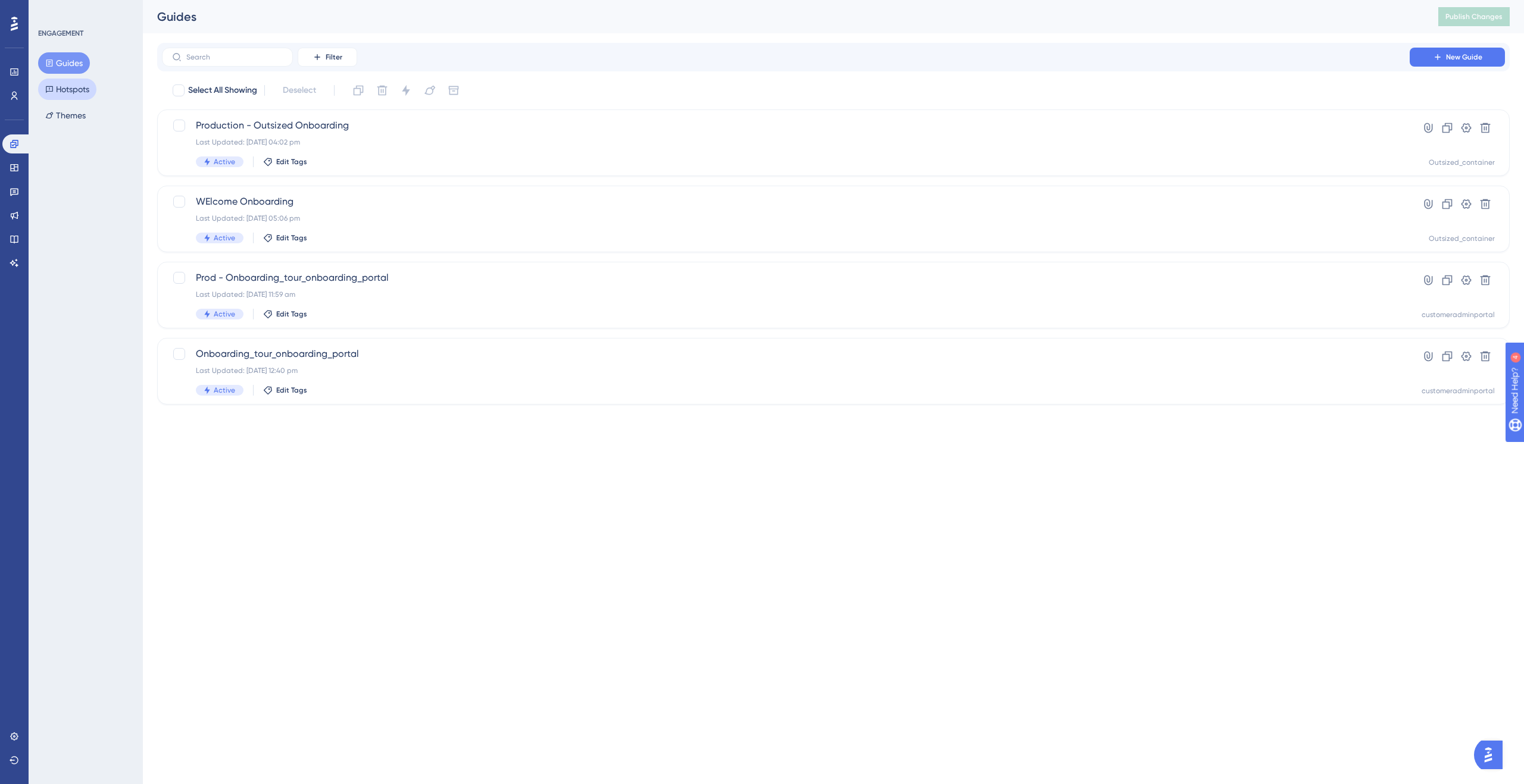
click at [85, 95] on button "Hotspots" at bounding box center [67, 89] width 58 height 21
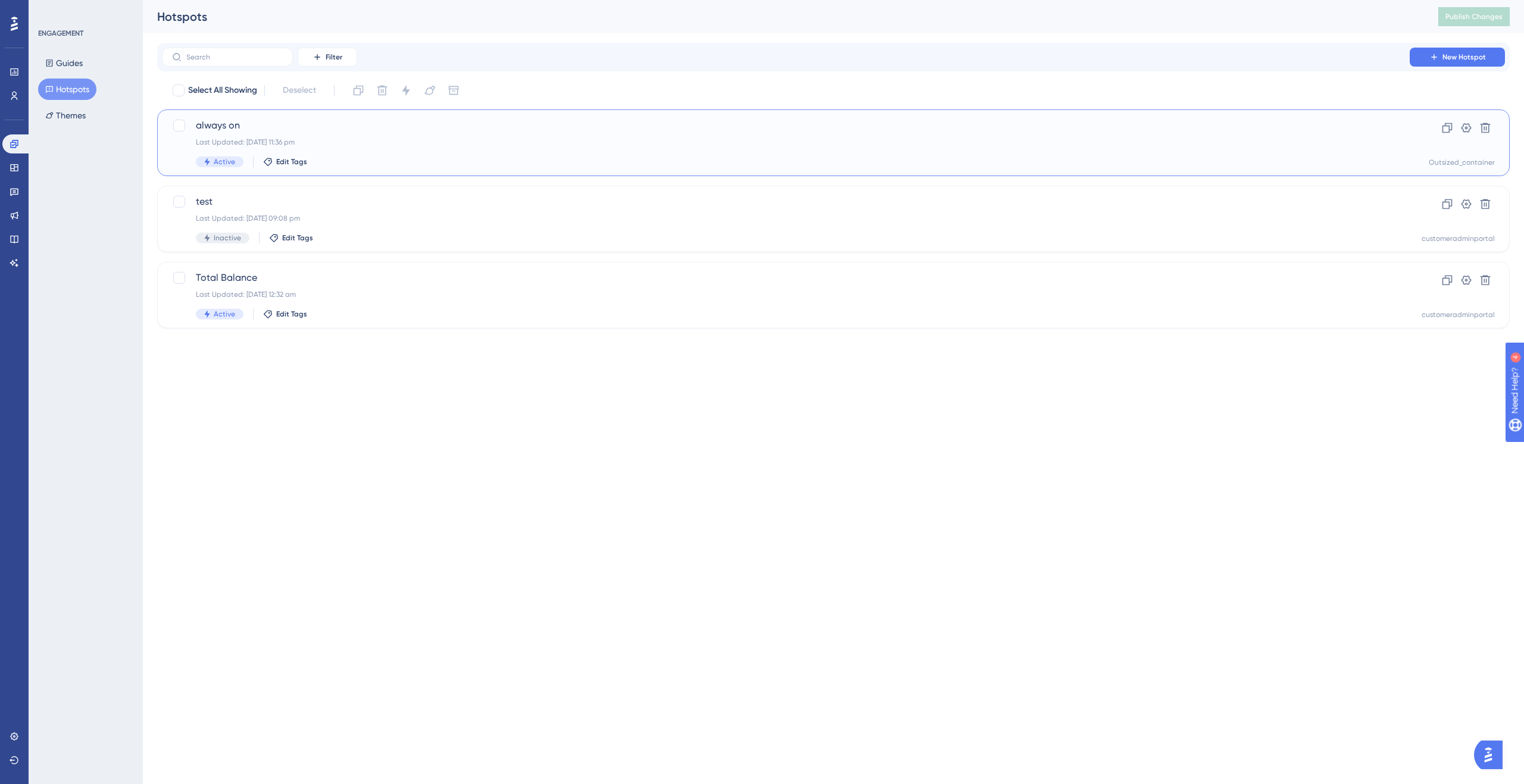
click at [331, 147] on div "always on Last Updated: 23 Aug 2025 11:36 pm Active Edit Tags" at bounding box center [785, 143] width 1180 height 49
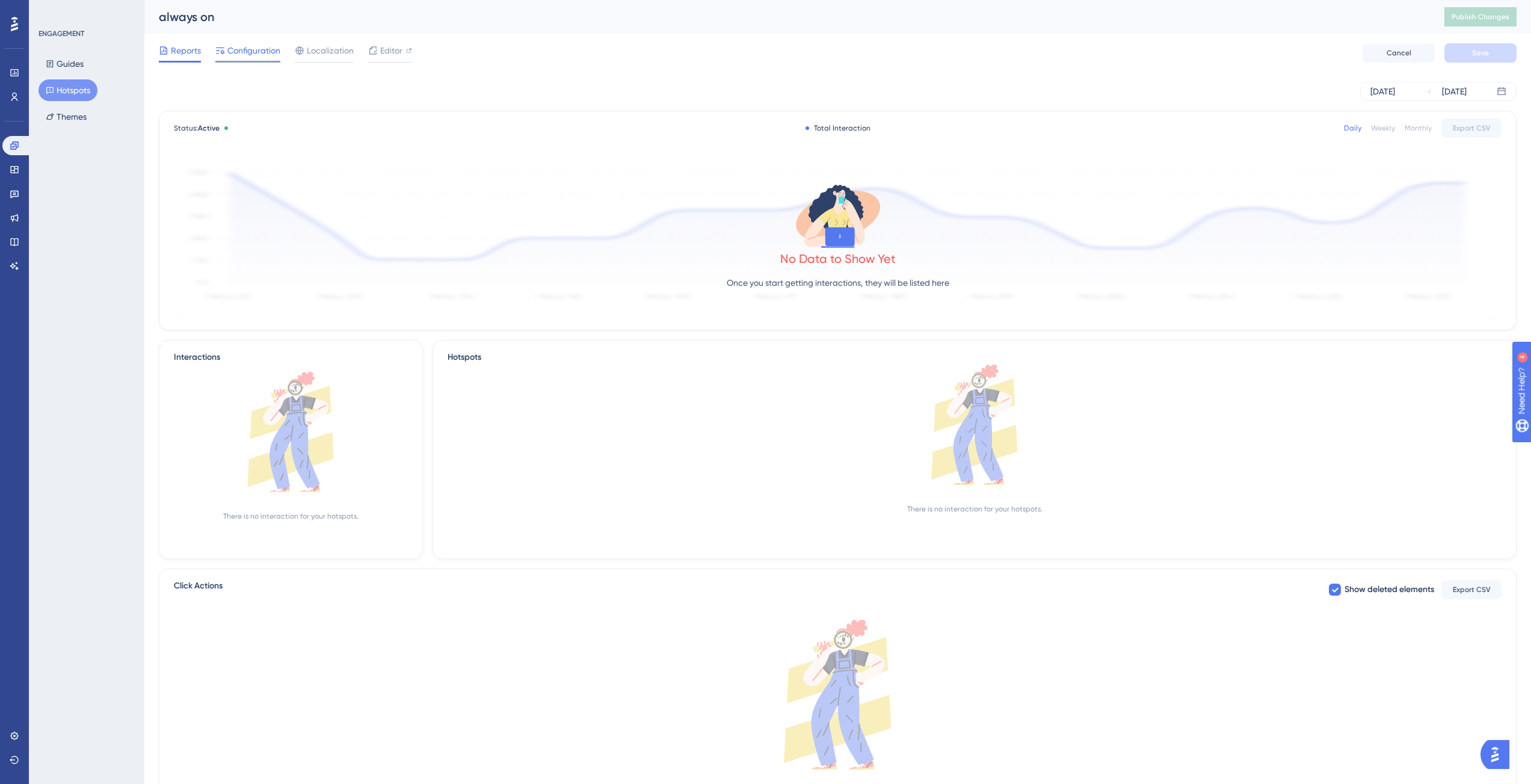
click at [260, 47] on span "Configuration" at bounding box center [254, 50] width 53 height 15
